Goal: Find specific page/section: Find specific page/section

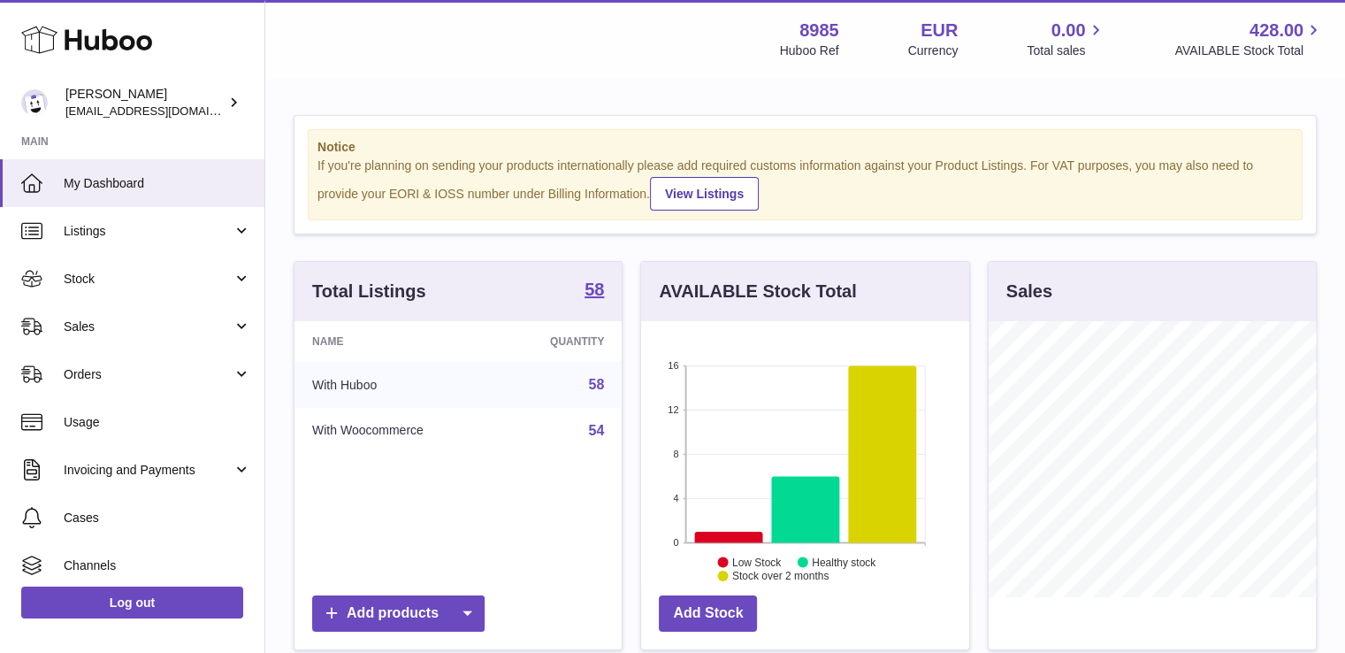
scroll to position [276, 328]
click at [746, 534] on icon at bounding box center [729, 536] width 68 height 11
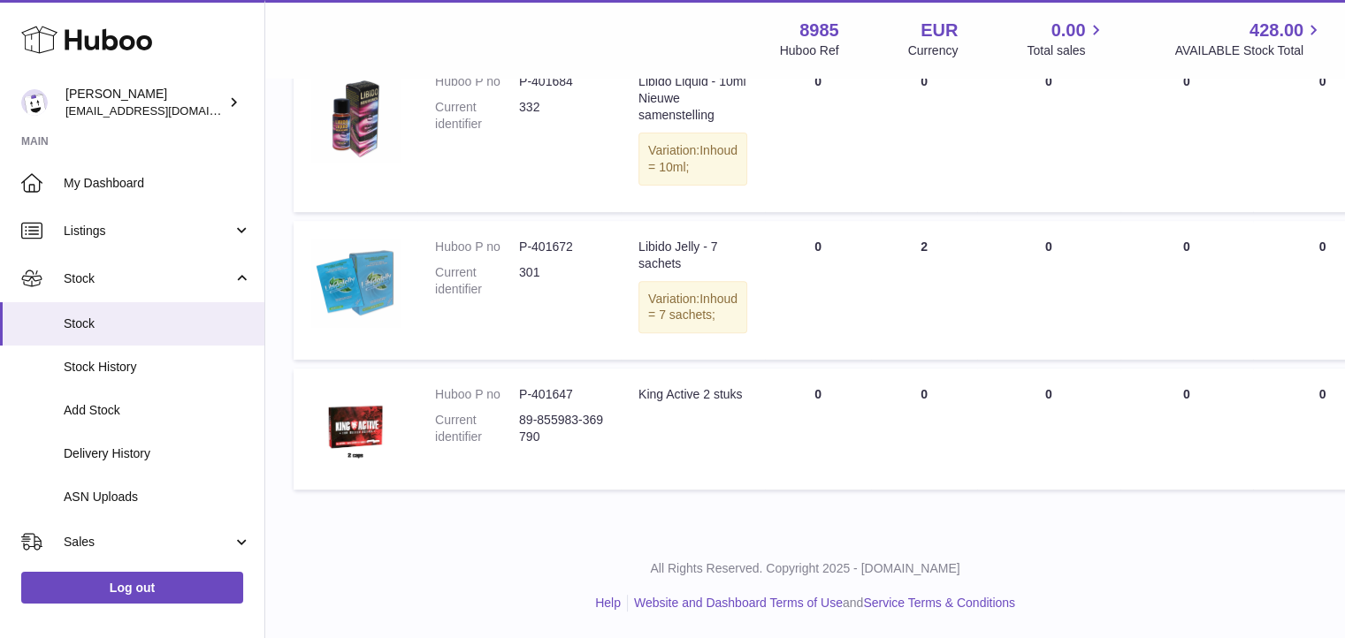
scroll to position [695, 0]
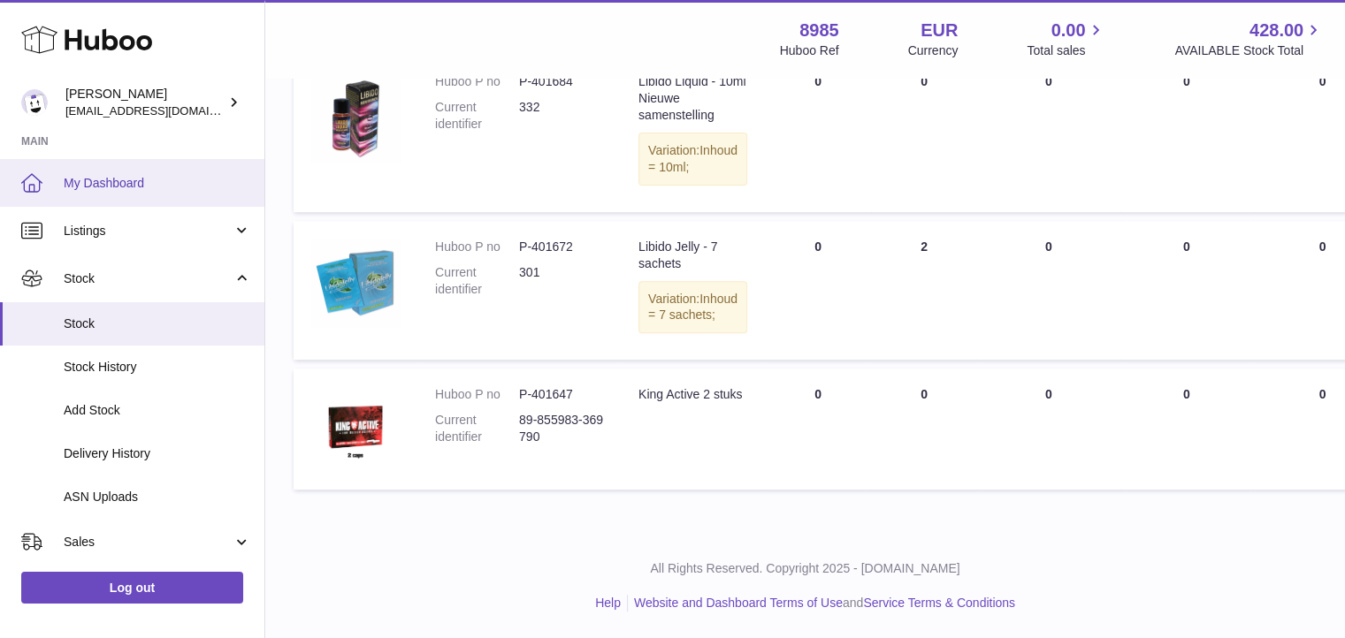
click at [121, 180] on span "My Dashboard" at bounding box center [157, 183] width 187 height 17
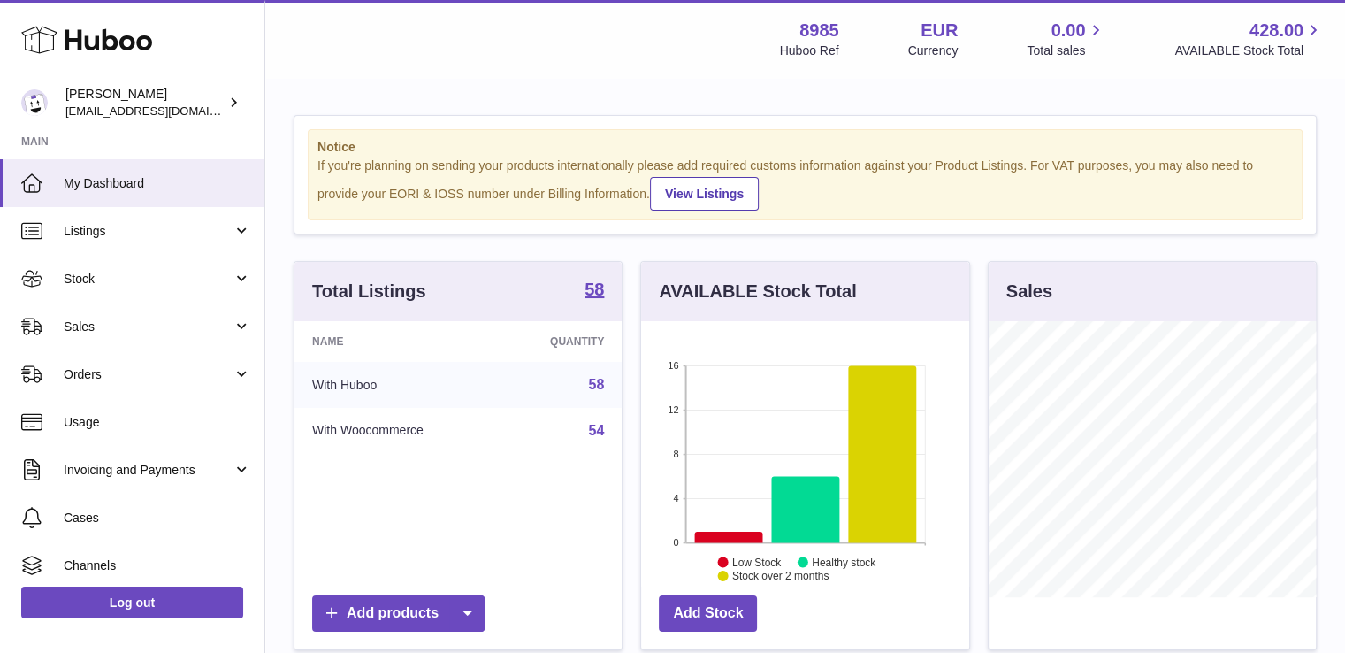
scroll to position [276, 328]
click at [806, 510] on icon at bounding box center [806, 509] width 68 height 66
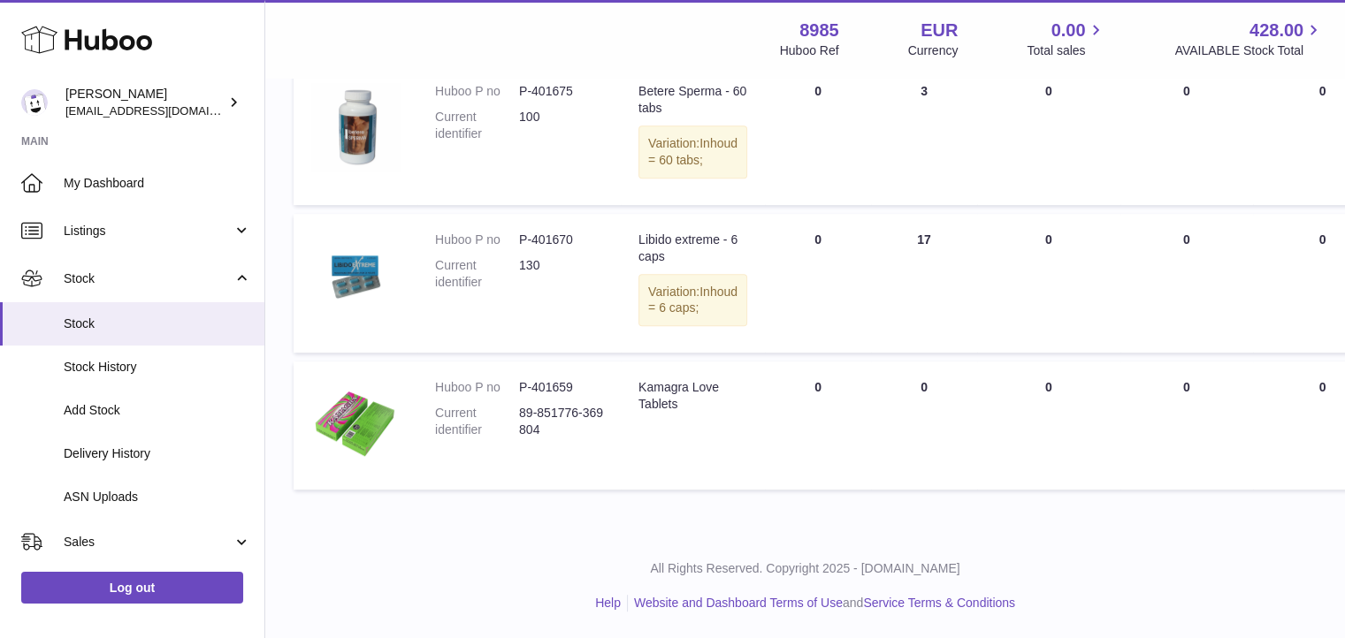
scroll to position [318, 0]
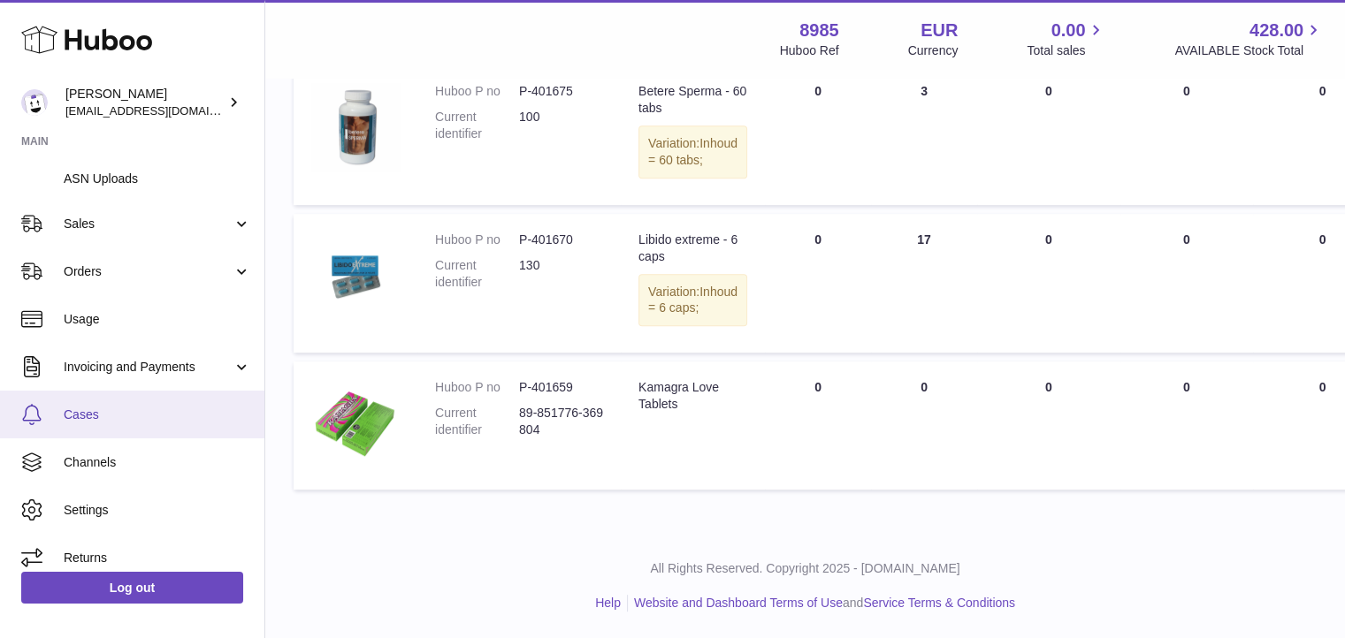
click at [99, 411] on span "Cases" at bounding box center [157, 415] width 187 height 17
